Goal: Task Accomplishment & Management: Manage account settings

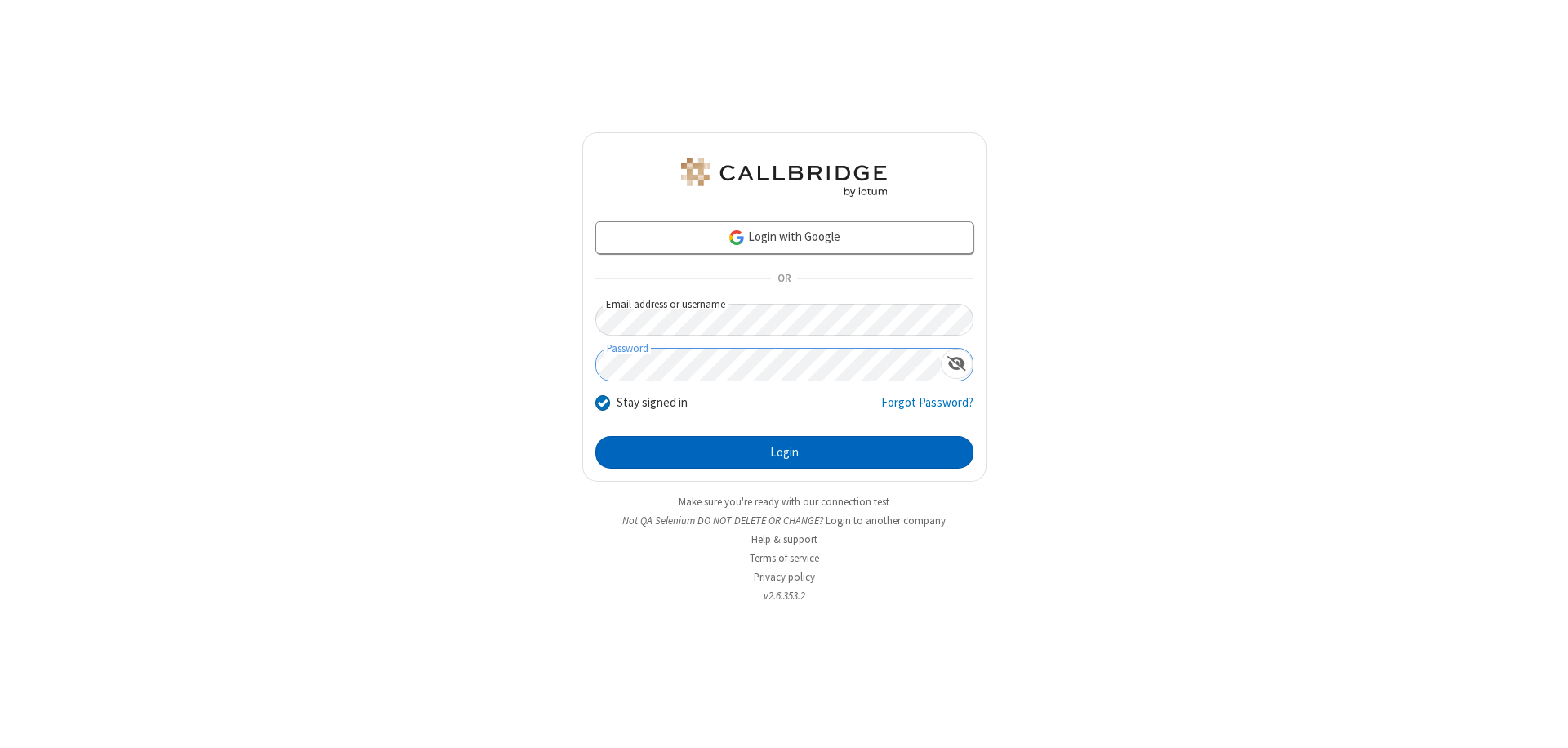
click at [784, 452] on button "Login" at bounding box center [784, 452] width 378 height 33
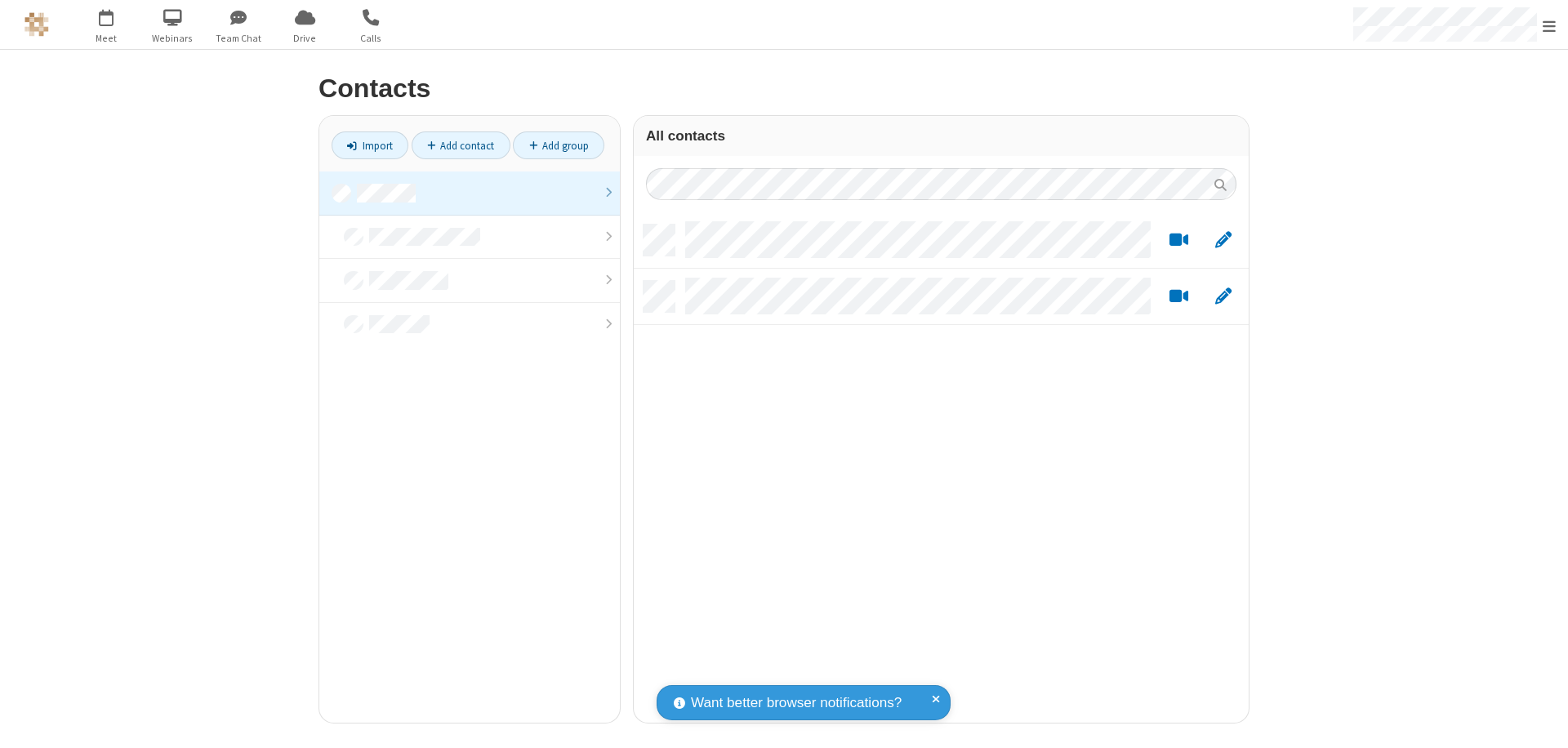
scroll to position [498, 603]
click at [470, 193] on link at bounding box center [470, 193] width 301 height 44
click at [461, 145] on link "Add contact" at bounding box center [461, 145] width 99 height 28
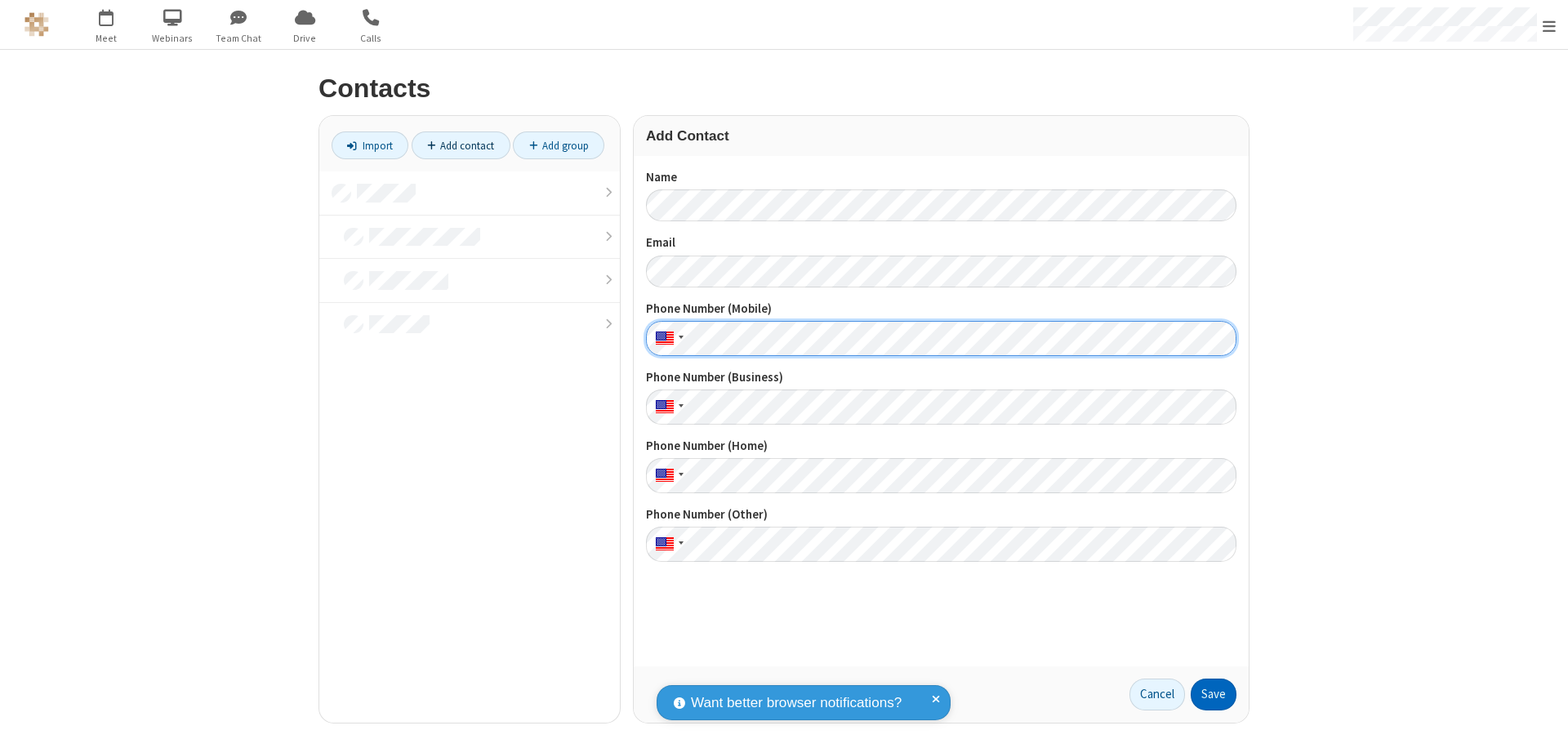
click at [1213, 694] on button "Save" at bounding box center [1213, 695] width 46 height 33
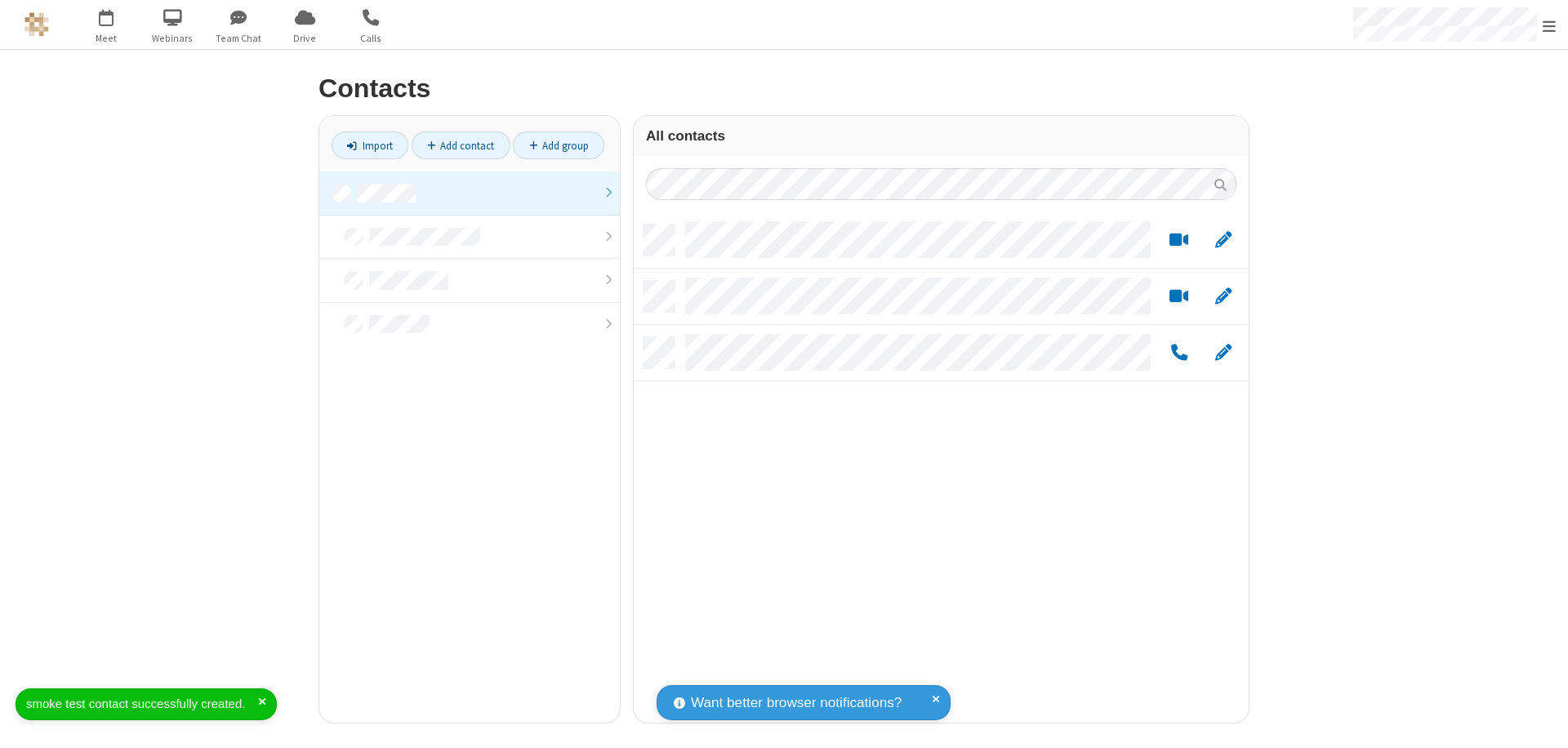
scroll to position [498, 603]
